Goal: Transaction & Acquisition: Purchase product/service

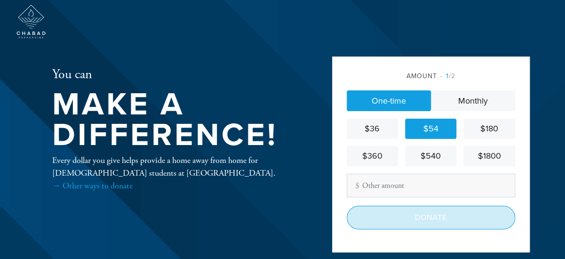
click at [417, 211] on input "Donate" at bounding box center [431, 218] width 168 height 24
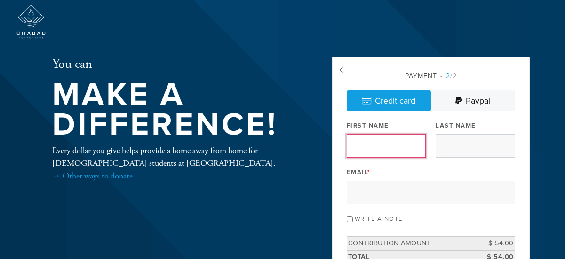
click at [385, 145] on input "First Name" at bounding box center [386, 146] width 79 height 24
type input "[PERSON_NAME]"
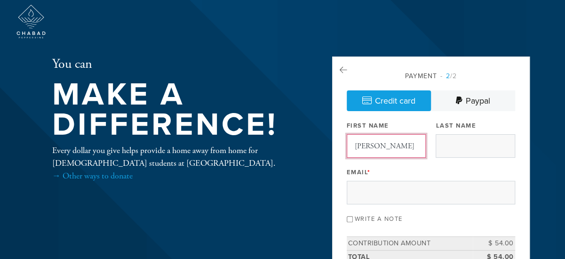
type input "Eagle"
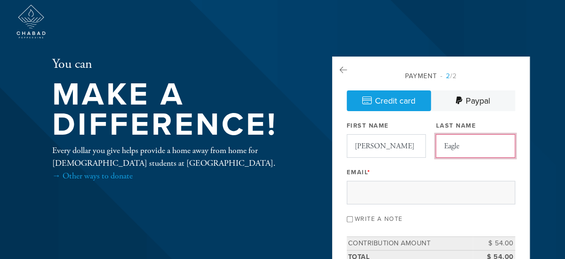
type input "dovideagle@gmail.com"
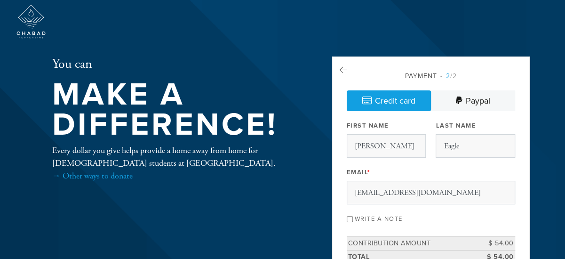
click at [349, 216] on input "Write a note" at bounding box center [350, 219] width 6 height 6
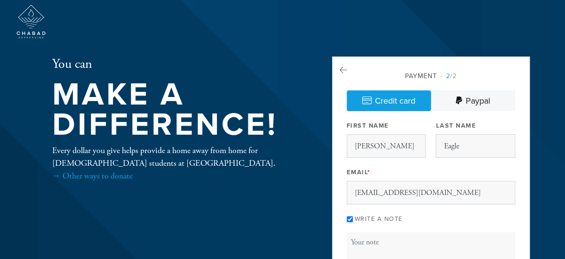
click at [349, 216] on input "Write a note" at bounding box center [350, 219] width 6 height 6
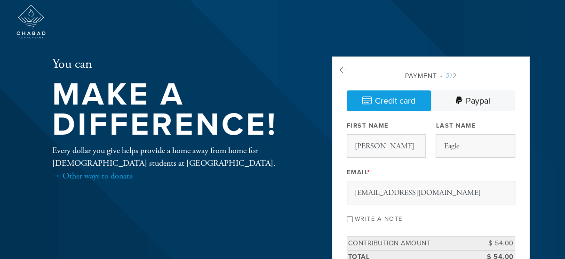
click at [349, 218] on input "Write a note" at bounding box center [350, 219] width 6 height 6
checkbox input "true"
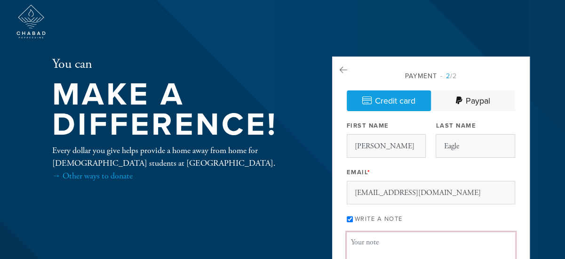
click at [359, 244] on textarea "Message or dedication" at bounding box center [431, 248] width 168 height 32
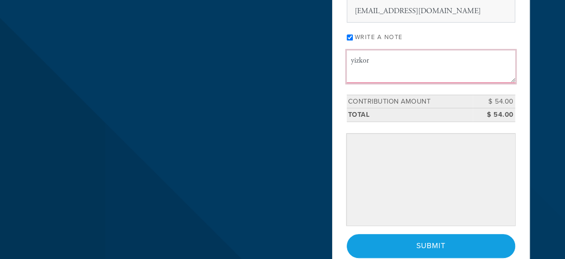
scroll to position [188, 0]
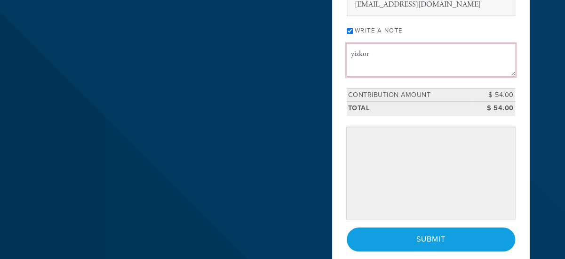
type textarea "yizkor"
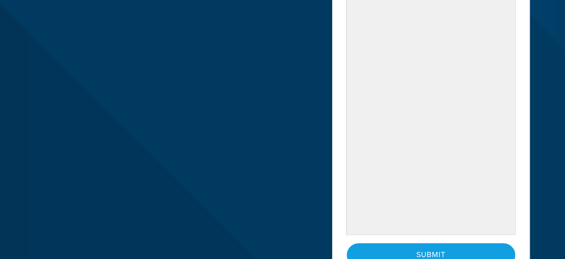
scroll to position [414, 0]
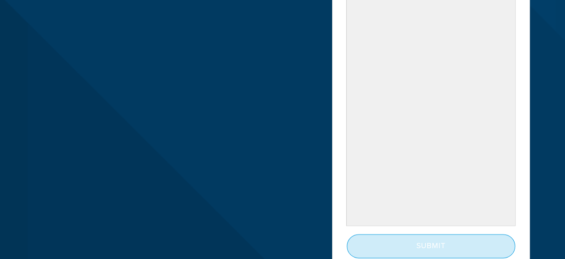
click at [432, 238] on input "Submit" at bounding box center [431, 246] width 168 height 24
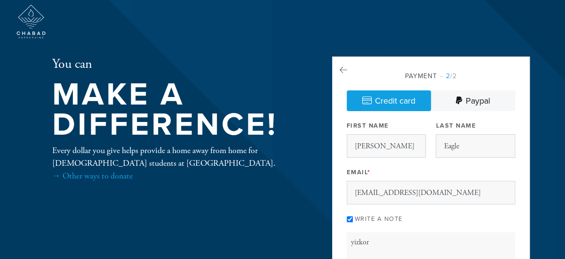
scroll to position [4, 0]
